Goal: Information Seeking & Learning: Learn about a topic

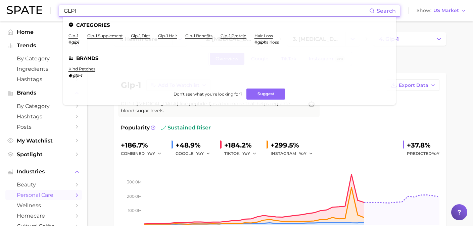
click at [130, 12] on input "GLP1" at bounding box center [216, 10] width 306 height 11
drag, startPoint x: 97, startPoint y: 8, endPoint x: 54, endPoint y: 2, distance: 43.5
click at [52, 8] on div "GLP1 Search Categories glp-1 # glp1 glp-1 supplement glp-1 diet glp-1 hair glp-…" at bounding box center [237, 10] width 460 height 21
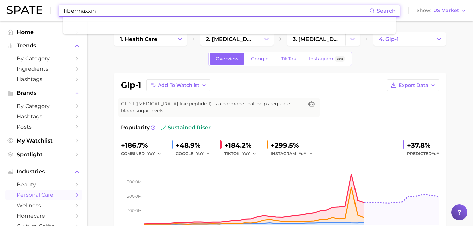
type input "fibermaxxing"
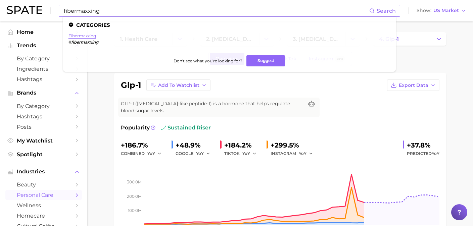
click at [89, 38] on link "fibermaxxing" at bounding box center [83, 35] width 28 height 5
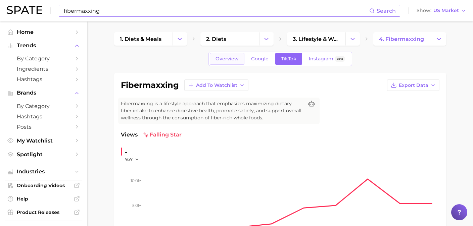
click at [233, 63] on link "Overview" at bounding box center [227, 59] width 35 height 12
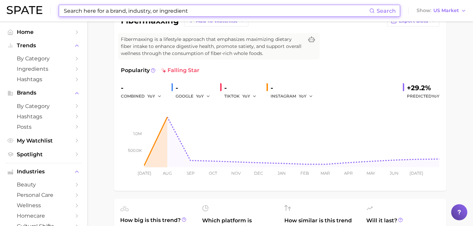
scroll to position [65, 0]
click at [202, 96] on span "YoY" at bounding box center [200, 96] width 8 height 6
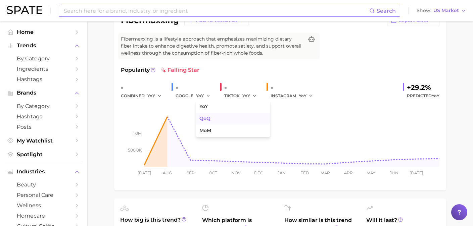
click at [209, 116] on span "QoQ" at bounding box center [204, 119] width 11 height 6
click at [246, 96] on span "YoY" at bounding box center [246, 96] width 8 height 6
click at [254, 132] on span "MoM" at bounding box center [252, 131] width 12 height 6
click at [212, 96] on icon "button" at bounding box center [210, 96] width 5 height 5
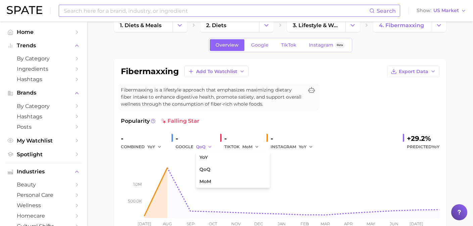
scroll to position [13, 0]
click at [264, 44] on span "Google" at bounding box center [259, 46] width 17 height 6
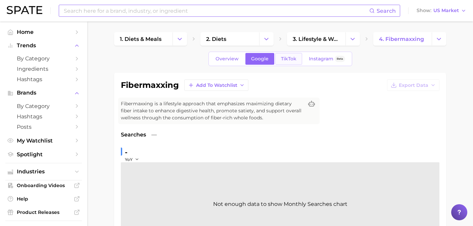
click at [289, 61] on span "TikTok" at bounding box center [288, 59] width 15 height 6
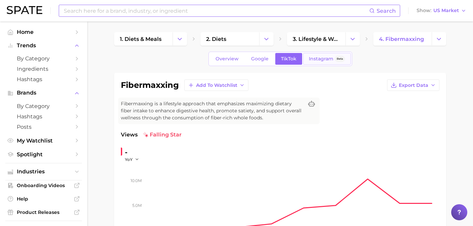
click at [322, 61] on span "Instagram" at bounding box center [321, 59] width 25 height 6
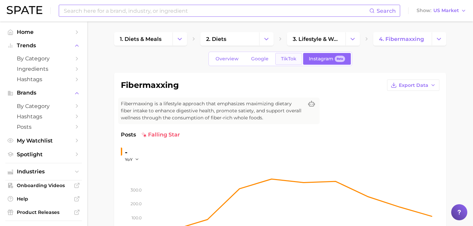
click at [290, 63] on link "TikTok" at bounding box center [288, 59] width 27 height 12
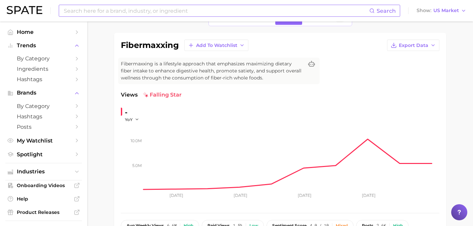
scroll to position [42, 0]
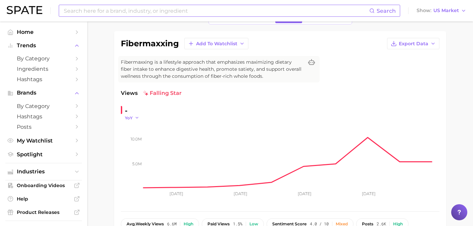
click at [136, 118] on icon "button" at bounding box center [137, 118] width 5 height 5
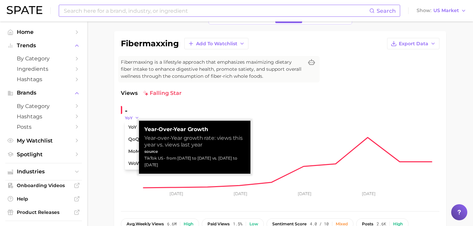
click at [137, 118] on icon "button" at bounding box center [137, 118] width 5 height 5
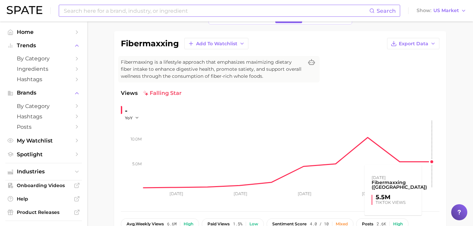
click at [429, 127] on rect at bounding box center [291, 154] width 295 height 67
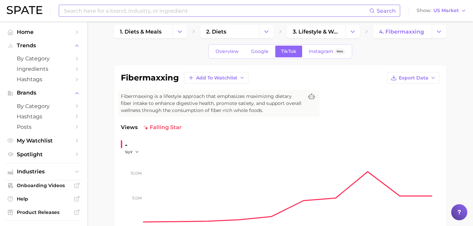
scroll to position [8, 0]
click at [232, 49] on span "Overview" at bounding box center [227, 51] width 23 height 6
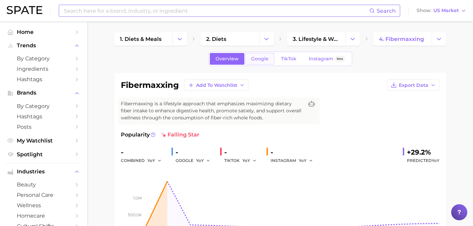
click at [257, 63] on link "Google" at bounding box center [260, 59] width 29 height 12
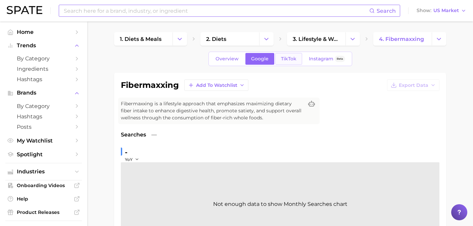
click at [295, 58] on span "TikTok" at bounding box center [288, 59] width 15 height 6
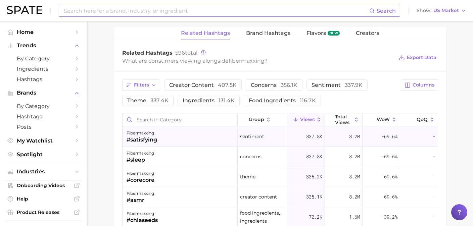
click at [159, 143] on div "fibermaxxing #satisfying" at bounding box center [180, 137] width 115 height 20
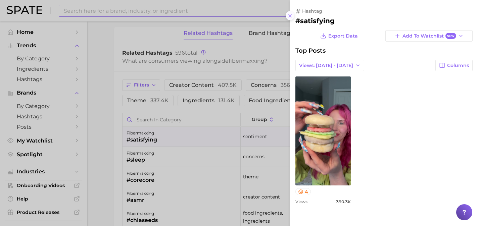
click at [291, 18] on icon at bounding box center [289, 15] width 5 height 5
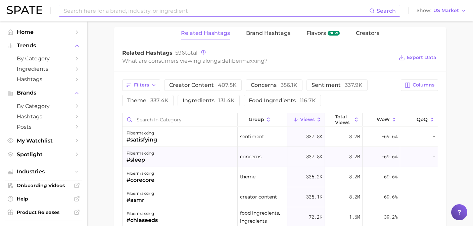
click at [204, 154] on div "fibermaxxing #sleep" at bounding box center [180, 157] width 115 height 20
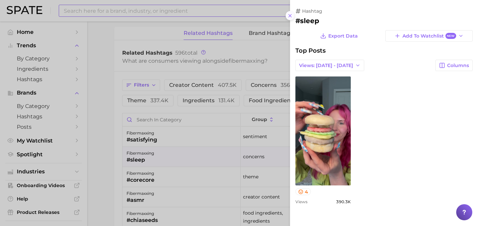
click at [292, 13] on icon at bounding box center [289, 15] width 5 height 5
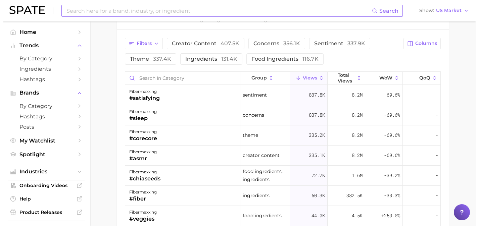
scroll to position [556, 0]
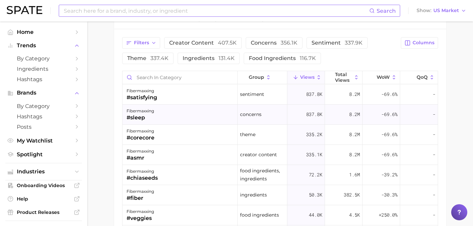
click at [206, 112] on div "fibermaxxing #sleep" at bounding box center [180, 115] width 115 height 20
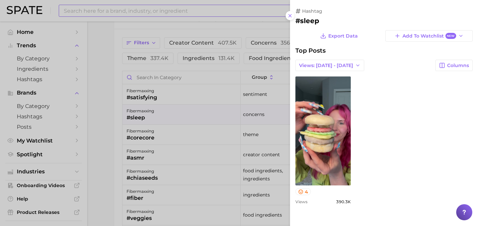
scroll to position [0, 0]
click at [355, 64] on icon "button" at bounding box center [357, 65] width 5 height 5
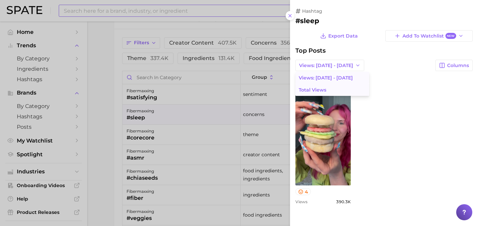
click at [341, 88] on button "Total Views" at bounding box center [333, 90] width 74 height 12
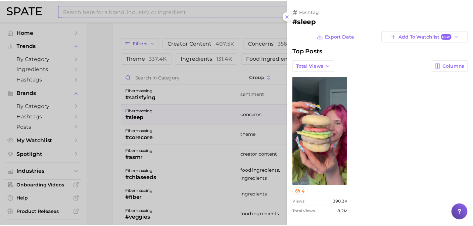
scroll to position [1, 0]
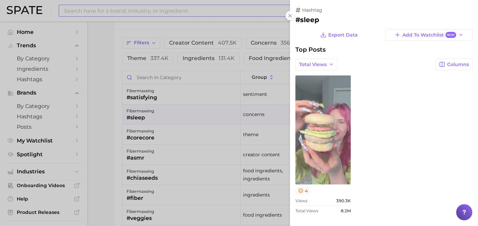
click at [331, 136] on link "view post on TikTok" at bounding box center [323, 130] width 55 height 109
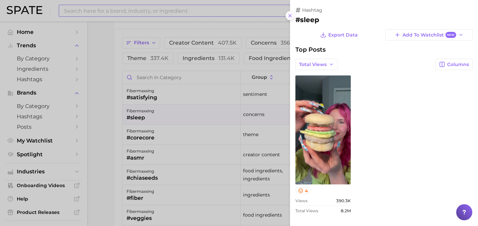
click at [291, 18] on button at bounding box center [290, 15] width 9 height 9
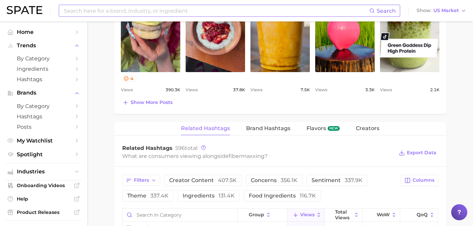
scroll to position [418, 0]
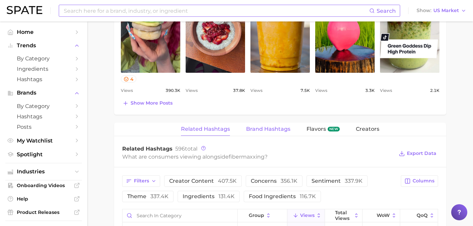
click at [274, 130] on span "Brand Hashtags" at bounding box center [268, 129] width 44 height 6
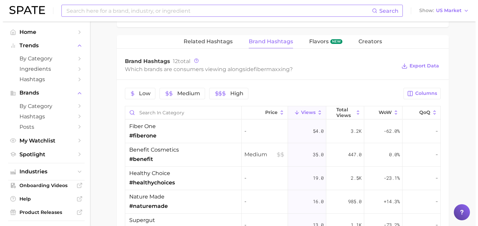
scroll to position [510, 0]
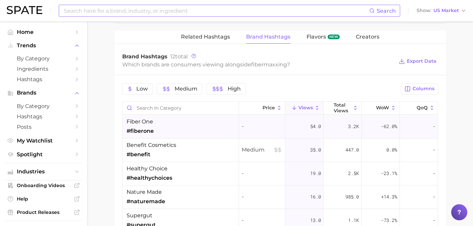
click at [199, 128] on div "fiber one #fiberone" at bounding box center [181, 127] width 117 height 24
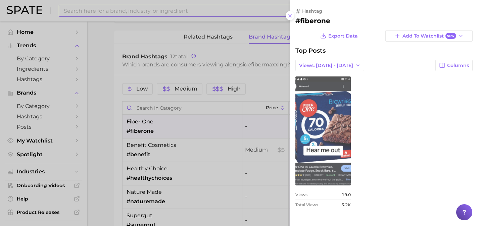
scroll to position [0, 0]
click at [313, 148] on link "view post on TikTok" at bounding box center [323, 131] width 55 height 109
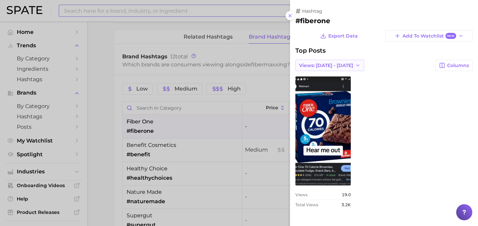
click at [324, 64] on span "Views: [DATE] - [DATE]" at bounding box center [326, 66] width 54 height 6
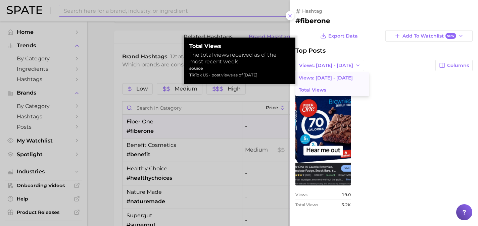
click at [324, 92] on span "Total Views" at bounding box center [313, 90] width 28 height 6
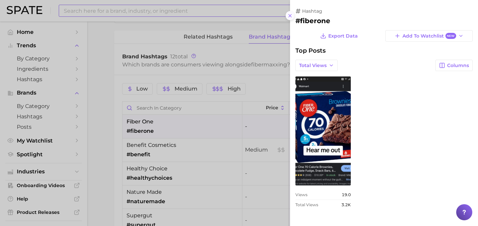
click at [291, 15] on line at bounding box center [290, 15] width 3 height 3
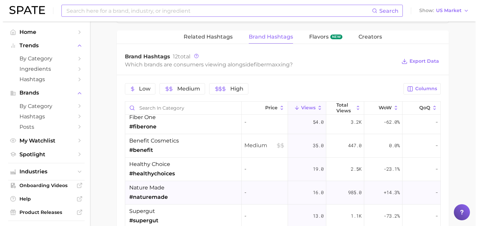
scroll to position [5, 0]
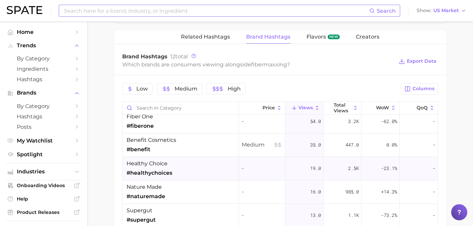
click at [205, 171] on div "healthy choice #healthychoices" at bounding box center [181, 169] width 117 height 24
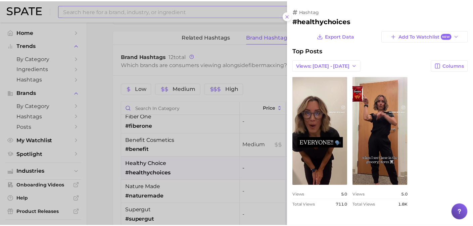
scroll to position [0, 0]
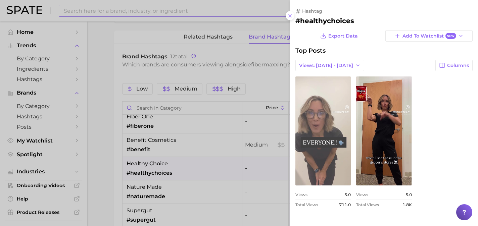
click at [341, 118] on link "view post on TikTok" at bounding box center [323, 131] width 55 height 109
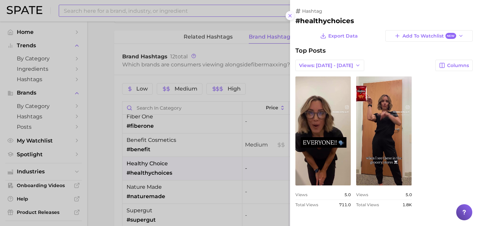
click at [293, 16] on button at bounding box center [290, 15] width 9 height 9
